Goal: Task Accomplishment & Management: Manage account settings

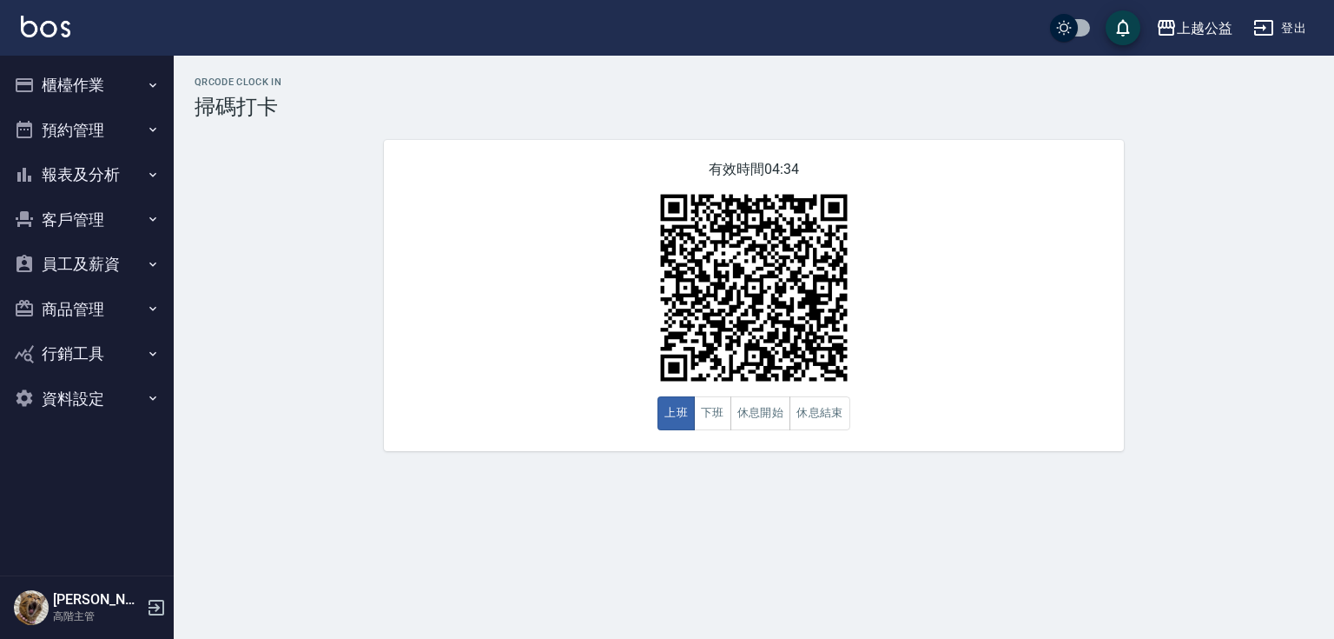
click at [74, 172] on button "報表及分析" at bounding box center [87, 174] width 160 height 45
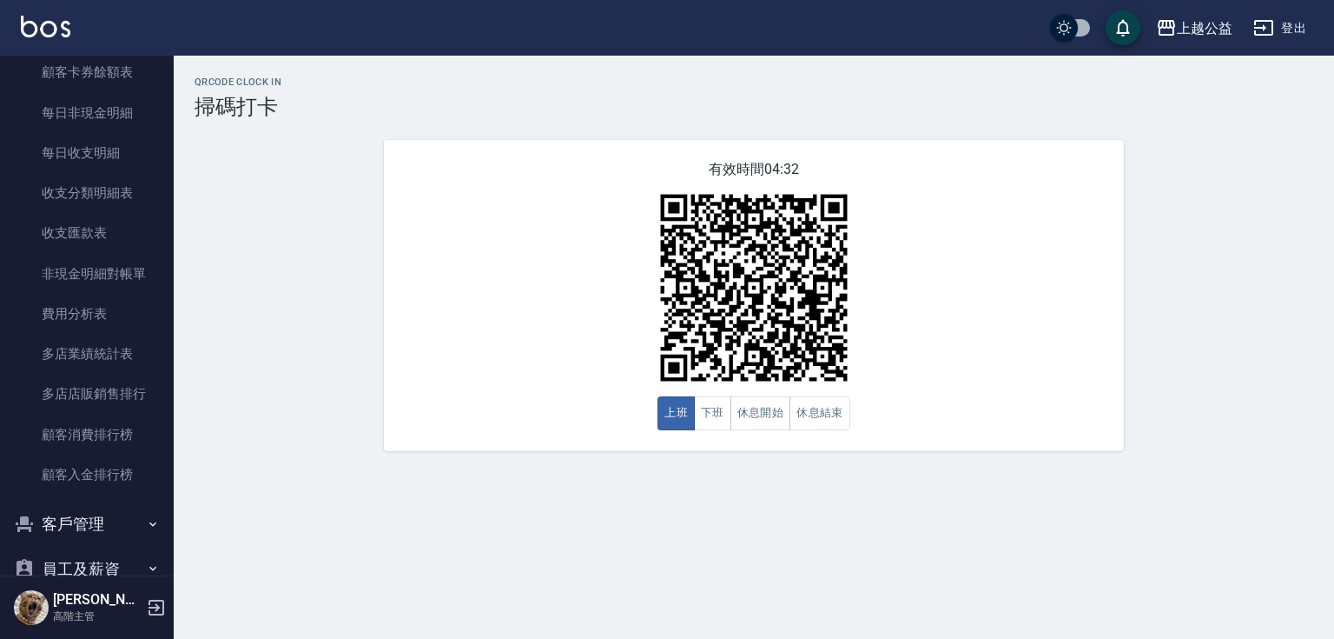
scroll to position [1567, 0]
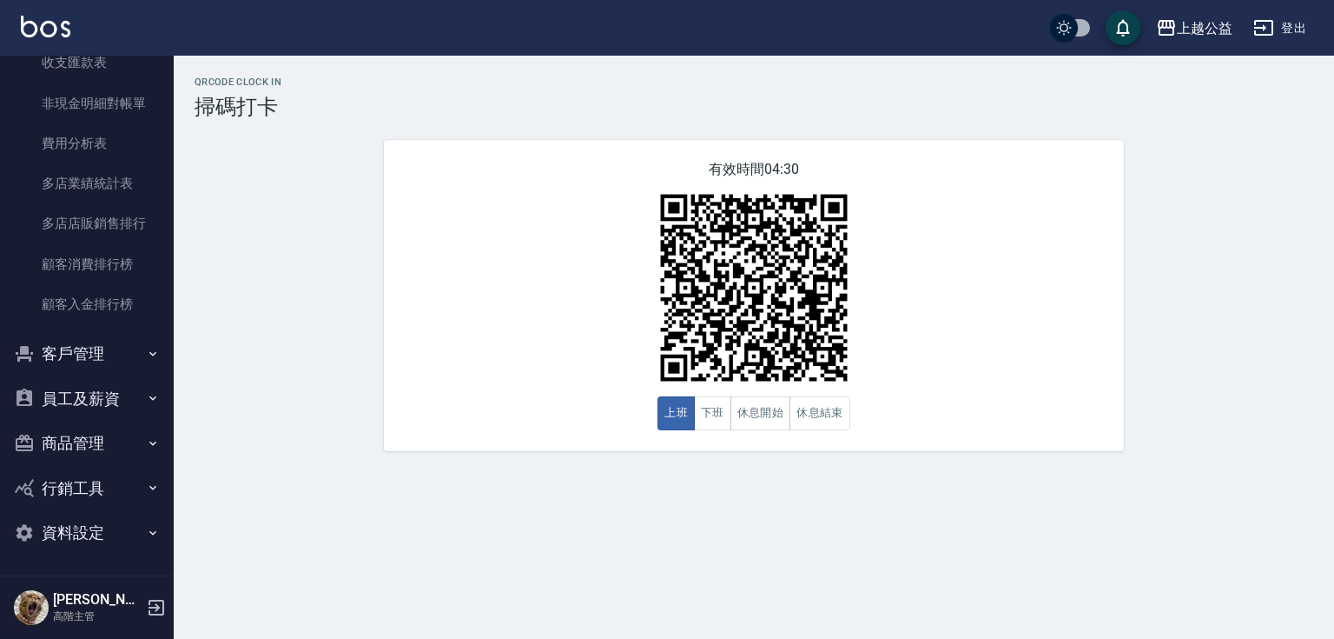
click at [70, 337] on button "客戶管理" at bounding box center [87, 353] width 160 height 45
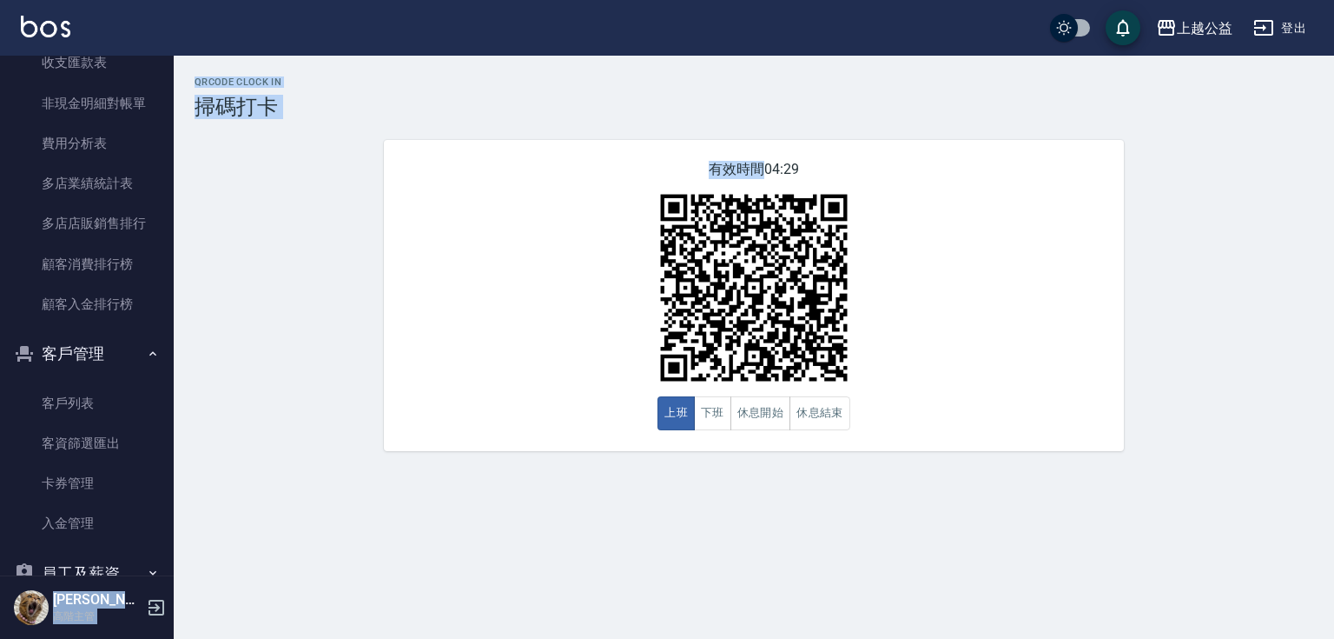
drag, startPoint x: 164, startPoint y: 437, endPoint x: 169, endPoint y: 504, distance: 67.1
click at [184, 427] on div "上越公益 登出 櫃檯作業 打帳單 帳單列表 掛單列表 座位開單 營業儀表板 現金收支登錄 高階收支登錄 材料自購登錄 每日結帳 排班表 現場電腦打卡 掃碼打卡…" at bounding box center [667, 319] width 1334 height 639
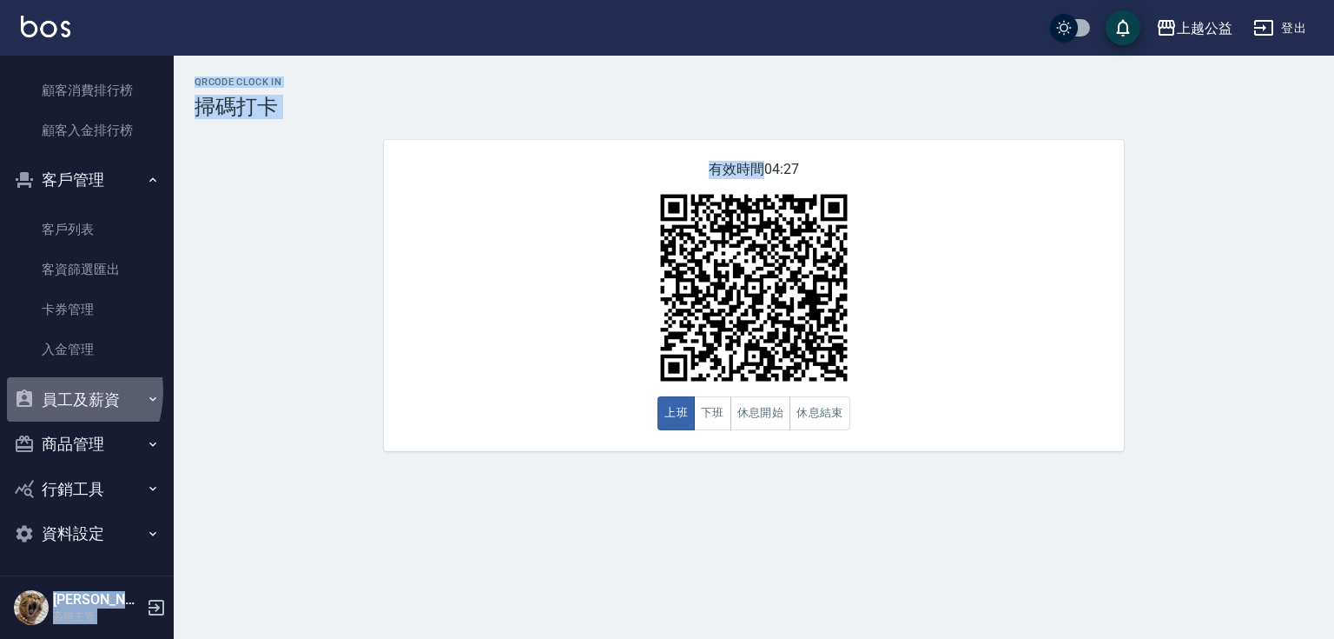
click at [55, 391] on button "員工及薪資" at bounding box center [87, 399] width 160 height 45
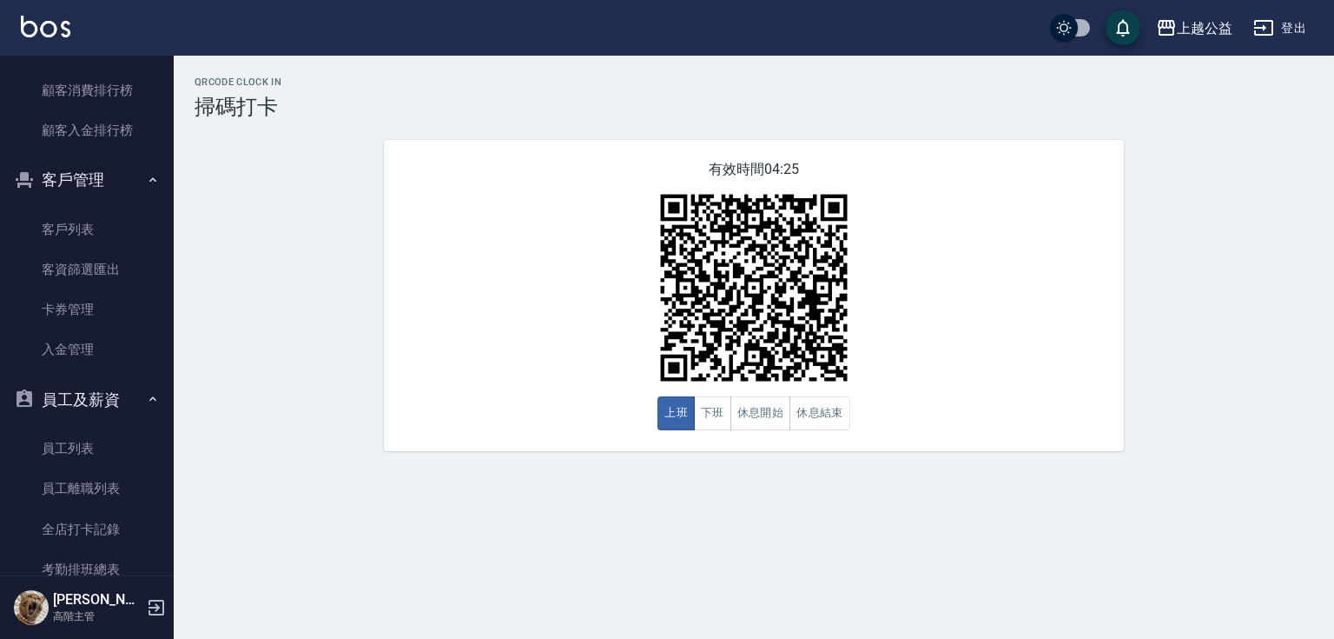
drag, startPoint x: 171, startPoint y: 438, endPoint x: 168, endPoint y: 481, distance: 43.6
click at [168, 427] on div "櫃檯作業 打帳單 帳單列表 掛單列表 座位開單 營業儀表板 現金收支登錄 高階收支登錄 材料自購登錄 每日結帳 排班表 現場電腦打卡 掃碼打卡 預約管理 預約…" at bounding box center [87, 347] width 175 height 583
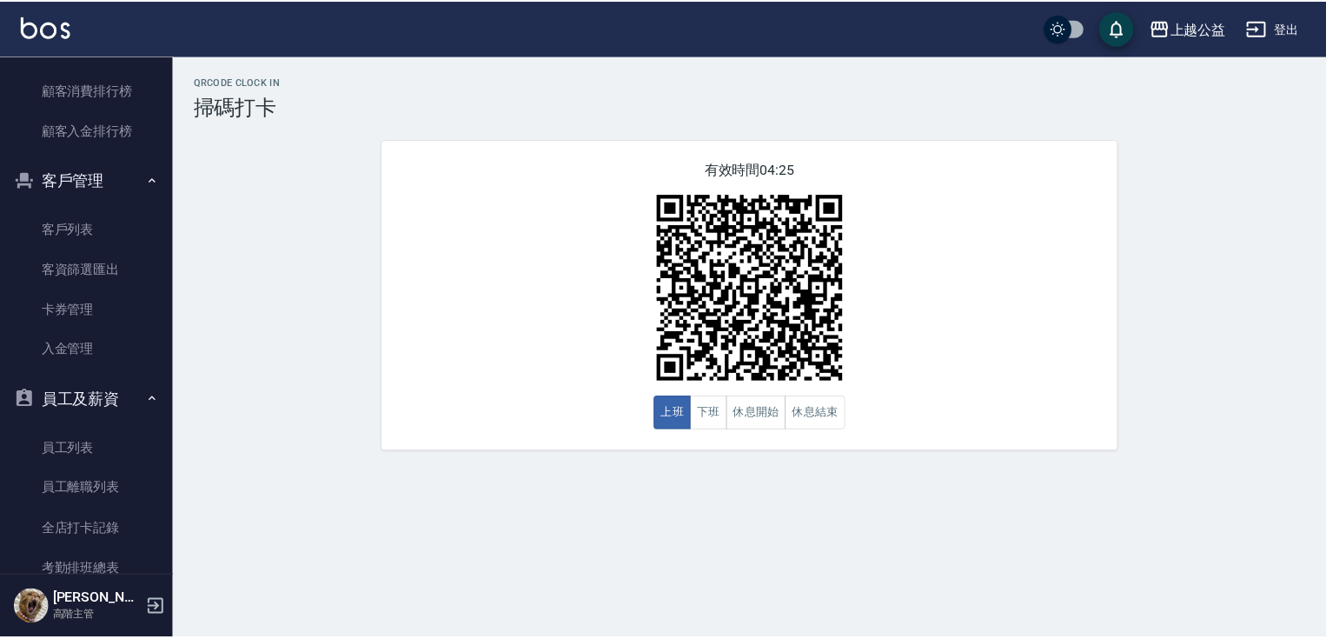
scroll to position [2077, 0]
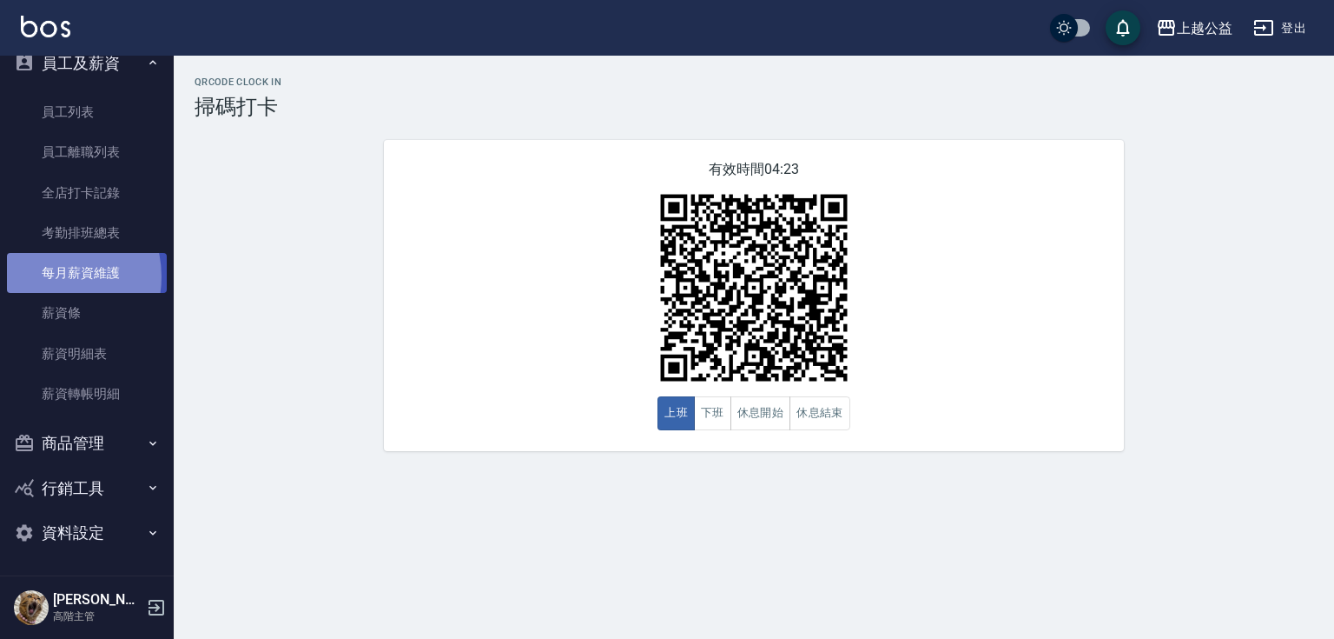
click at [48, 276] on link "每月薪資維護" at bounding box center [87, 273] width 160 height 40
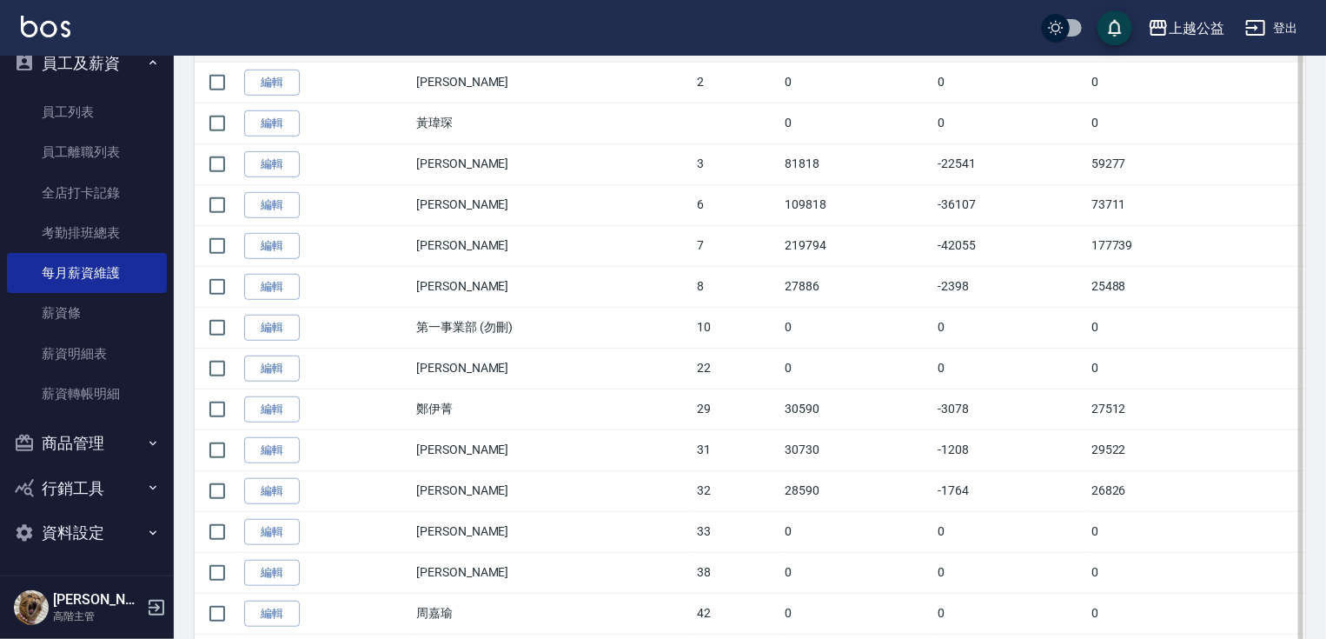
drag, startPoint x: 646, startPoint y: 261, endPoint x: 646, endPoint y: 354, distance: 93.8
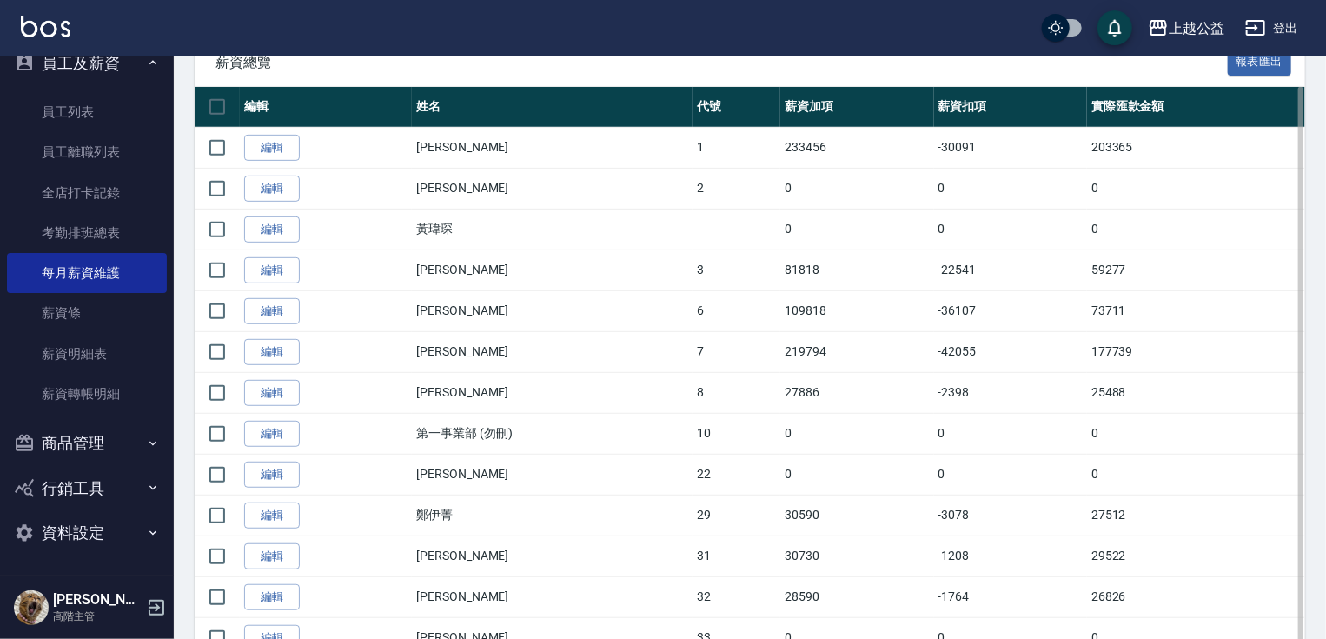
drag, startPoint x: 545, startPoint y: 551, endPoint x: 548, endPoint y: 623, distance: 72.2
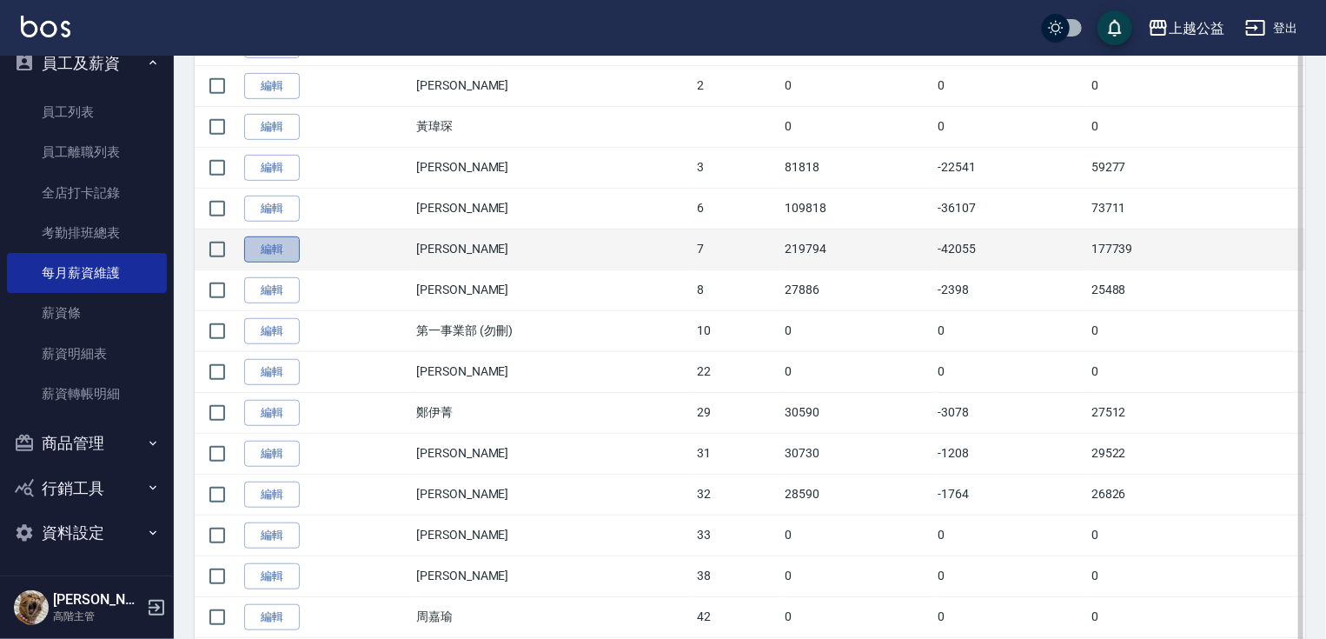
click at [269, 248] on link "編輯" at bounding box center [272, 249] width 56 height 27
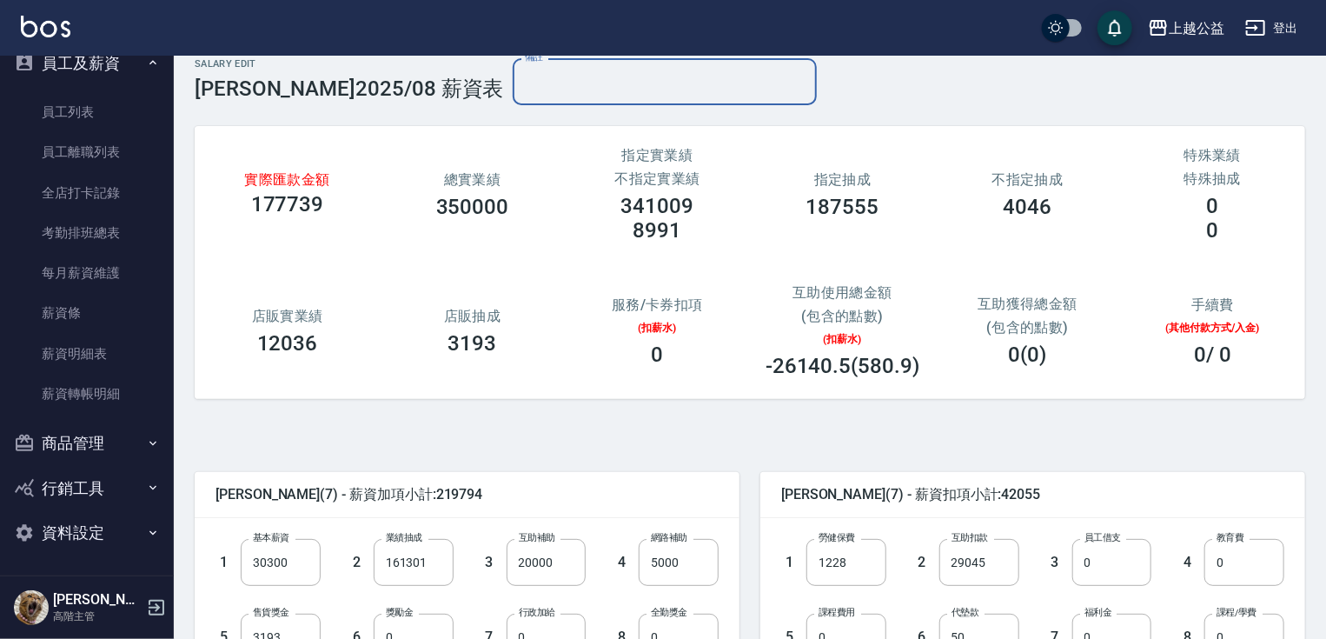
drag, startPoint x: 609, startPoint y: 137, endPoint x: 660, endPoint y: 262, distance: 134.4
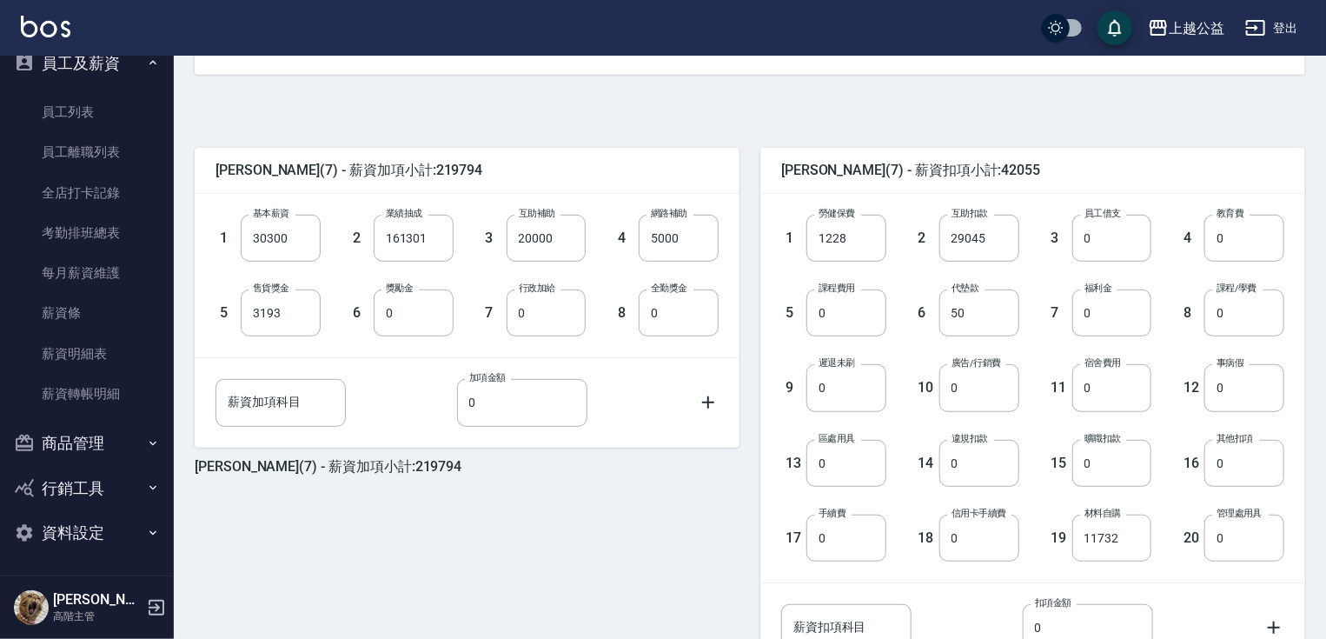
scroll to position [490, 0]
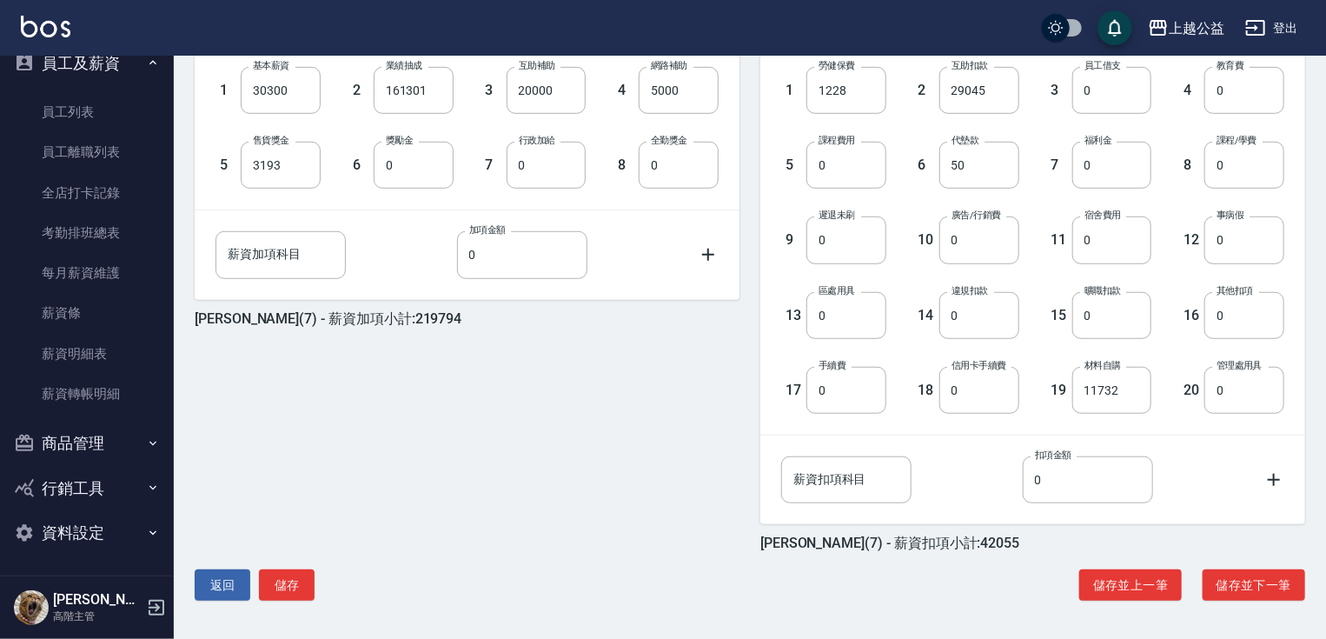
drag, startPoint x: 648, startPoint y: 196, endPoint x: 669, endPoint y: 240, distance: 48.2
type input "10232"
click at [288, 427] on button "儲存" at bounding box center [287, 585] width 56 height 32
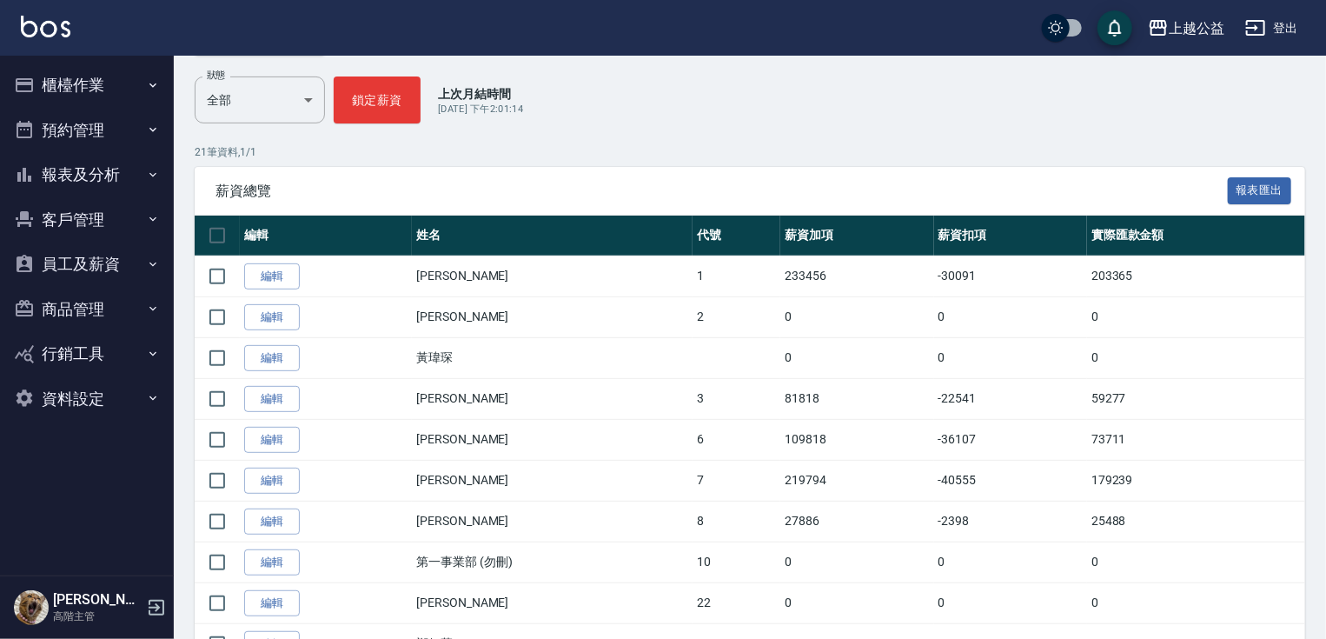
scroll to position [228, 0]
